Goal: Book appointment/travel/reservation

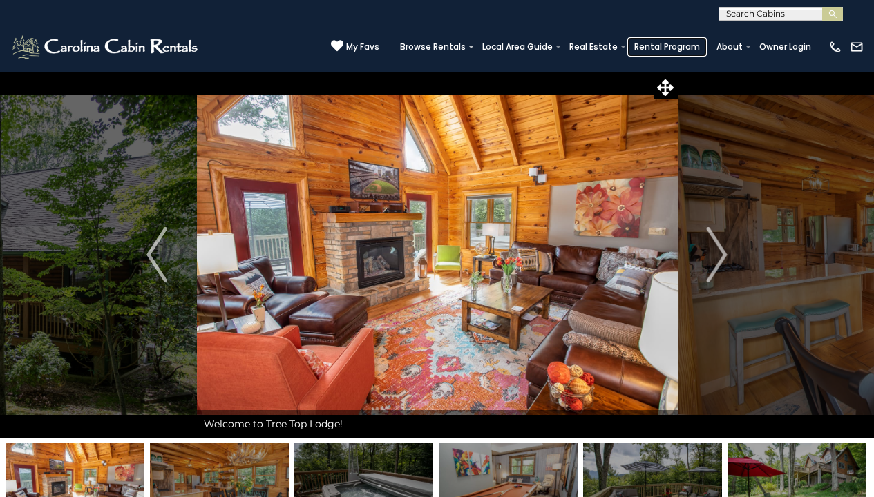
click at [669, 46] on link "Rental Program" at bounding box center [666, 46] width 79 height 19
